Goal: Transaction & Acquisition: Book appointment/travel/reservation

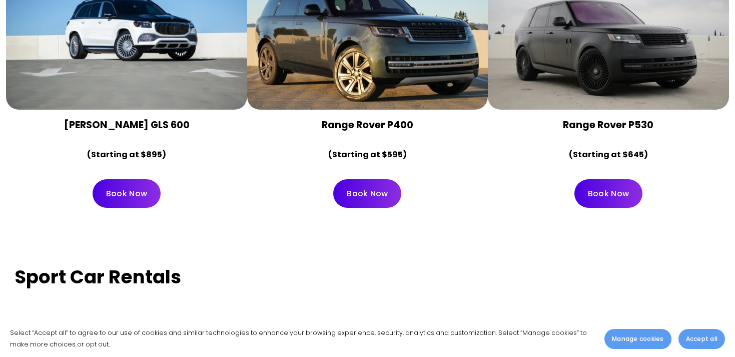
scroll to position [3154, 0]
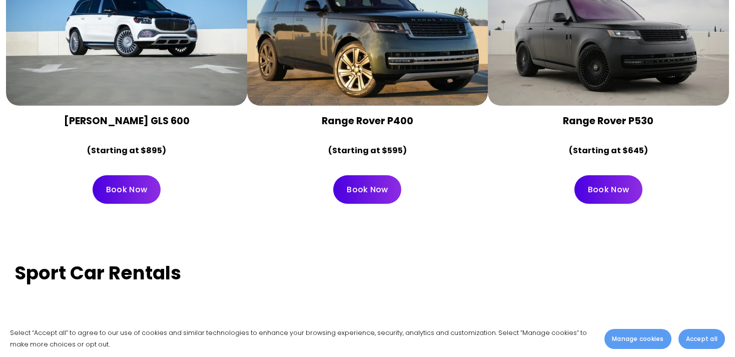
click at [142, 175] on link "Book Now" at bounding box center [127, 189] width 68 height 29
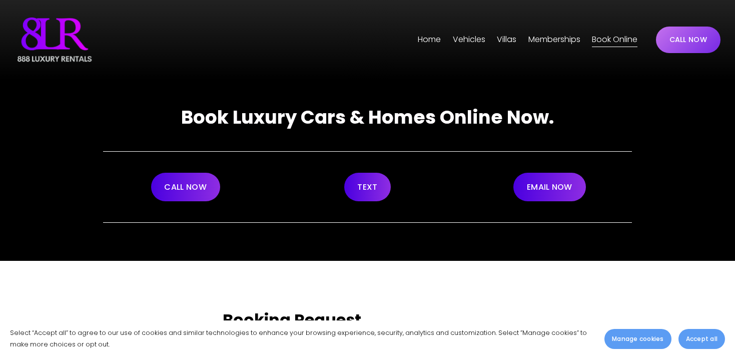
click at [0, 0] on span "[GEOGRAPHIC_DATA]" at bounding box center [0, 0] width 0 height 0
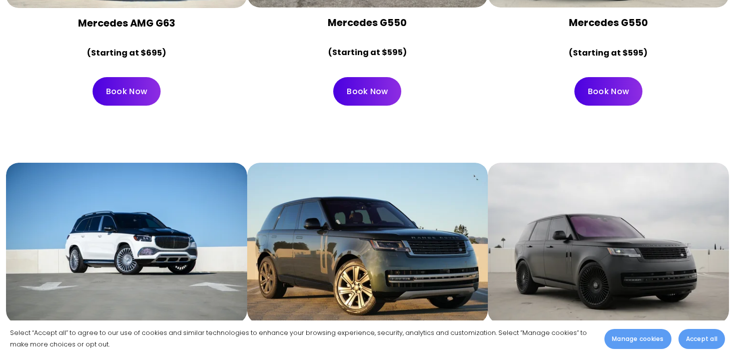
scroll to position [2995, 0]
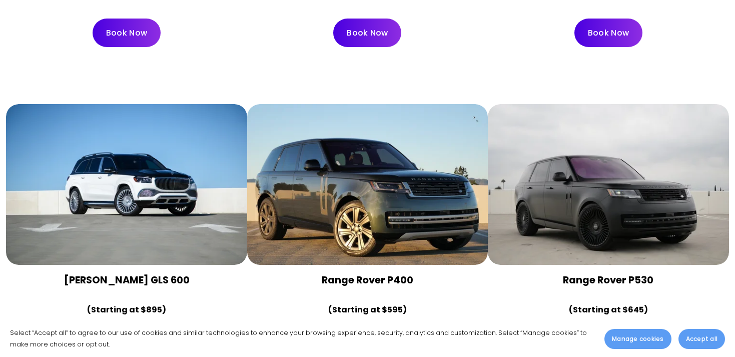
click at [135, 217] on div at bounding box center [126, 184] width 241 height 161
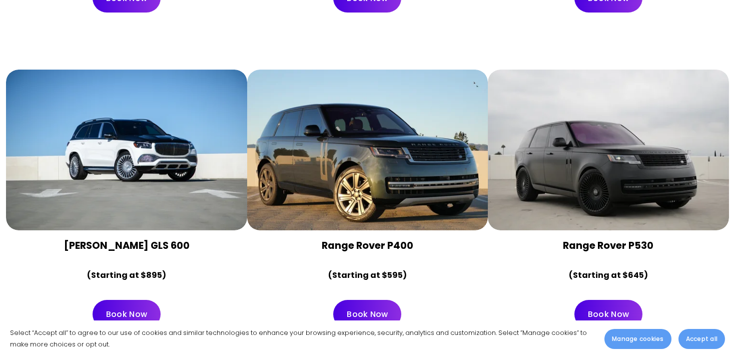
scroll to position [3038, 0]
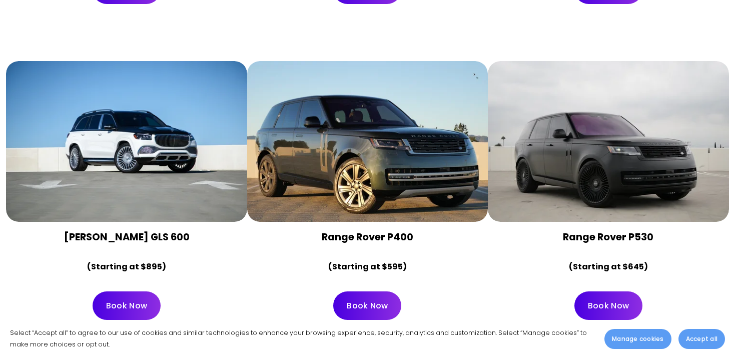
click at [130, 291] on link "Book Now" at bounding box center [127, 305] width 68 height 29
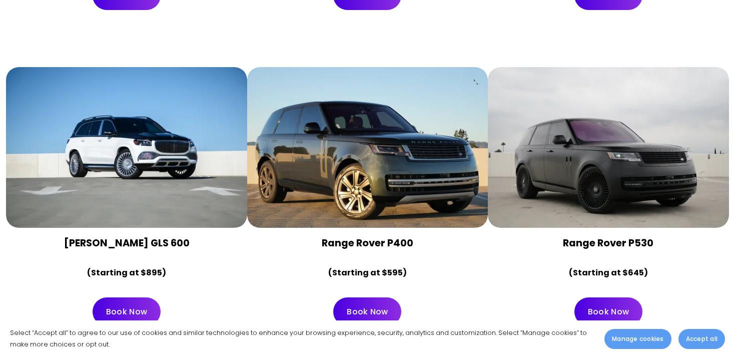
scroll to position [3030, 0]
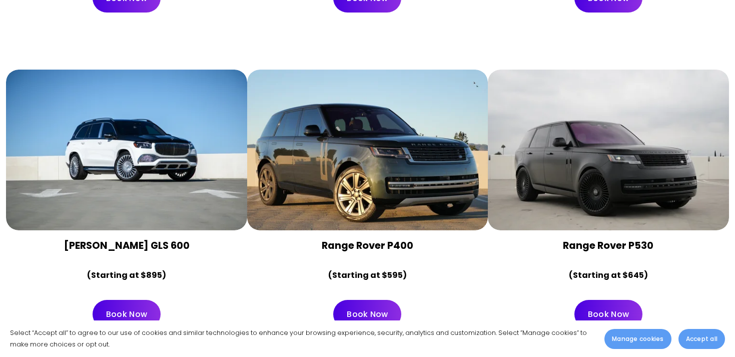
click at [158, 170] on div at bounding box center [126, 150] width 241 height 161
click at [134, 300] on link "Book Now" at bounding box center [127, 314] width 68 height 29
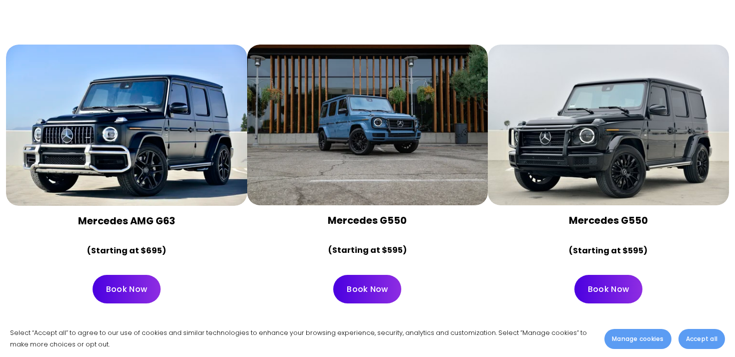
scroll to position [2731, 0]
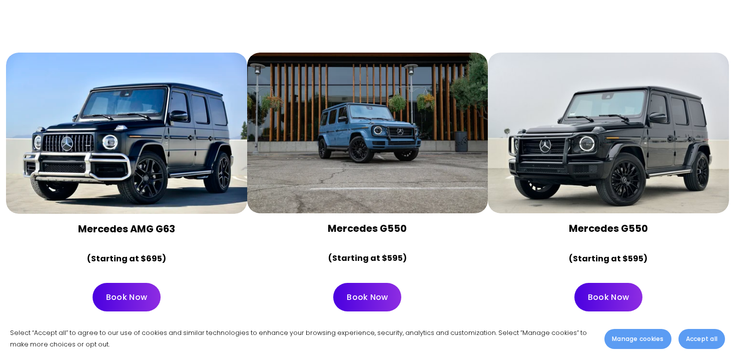
click at [348, 128] on div at bounding box center [367, 133] width 241 height 161
click at [355, 283] on link "Book Now" at bounding box center [367, 297] width 68 height 29
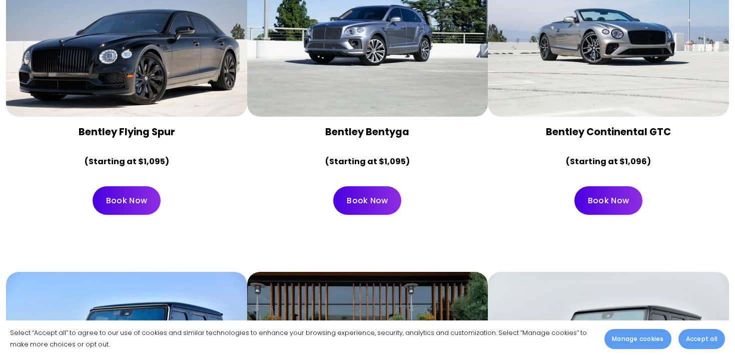
scroll to position [2420, 0]
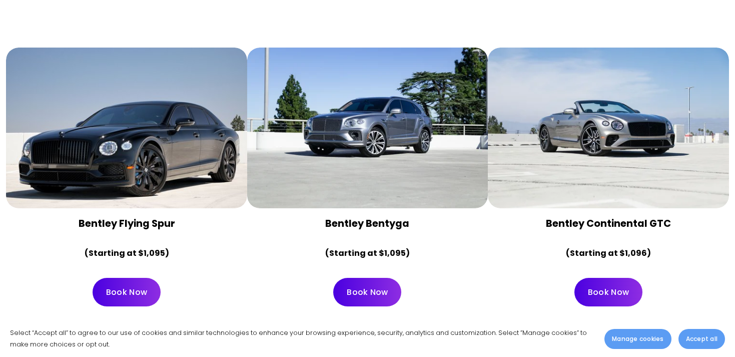
click at [119, 278] on link "Book Now" at bounding box center [127, 292] width 68 height 29
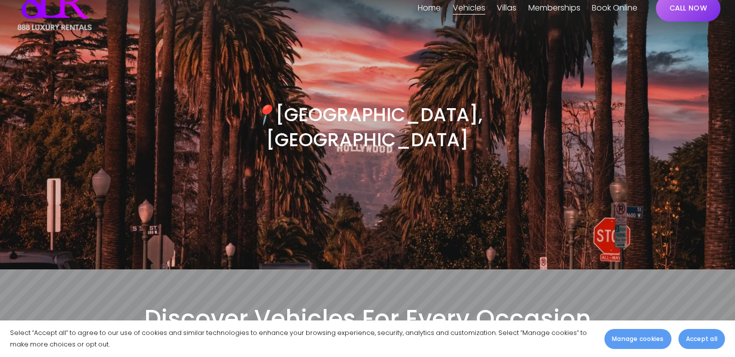
scroll to position [0, 0]
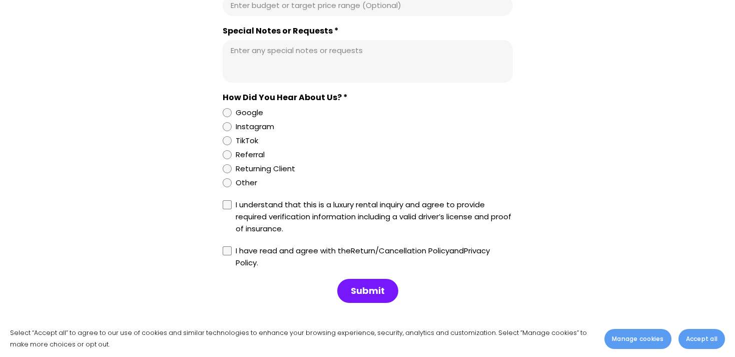
scroll to position [988, 0]
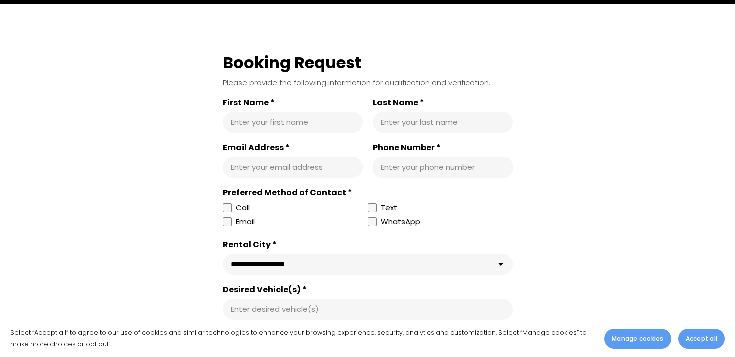
scroll to position [260, 0]
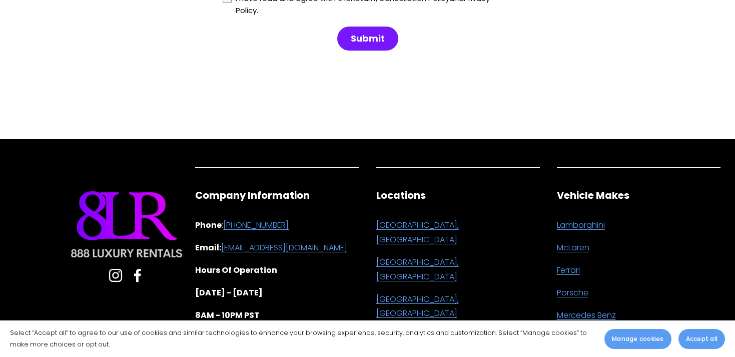
scroll to position [1244, 0]
